Goal: Transaction & Acquisition: Book appointment/travel/reservation

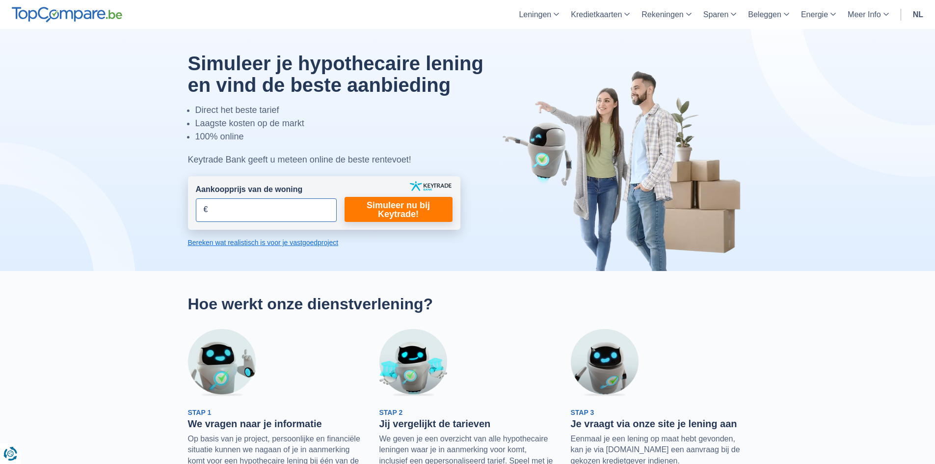
click at [240, 201] on input "Aankoopprijs van de woning" at bounding box center [266, 210] width 141 height 24
click at [557, 58] on link "Hypothecaire lening" at bounding box center [571, 60] width 90 height 17
click at [278, 213] on input "Aankoopprijs van de woning" at bounding box center [266, 210] width 141 height 24
type input "395.000"
click at [408, 212] on link "Simuleer nu bij Keytrade!" at bounding box center [398, 209] width 108 height 25
